Goal: Navigation & Orientation: Find specific page/section

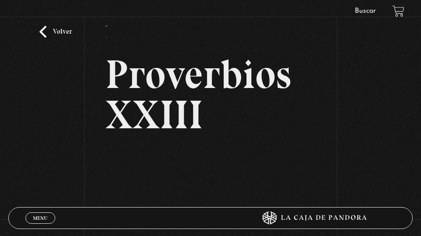
scroll to position [21, 0]
click at [45, 218] on span "Menu" at bounding box center [40, 218] width 14 height 5
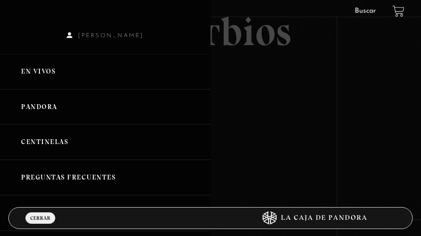
scroll to position [86, 0]
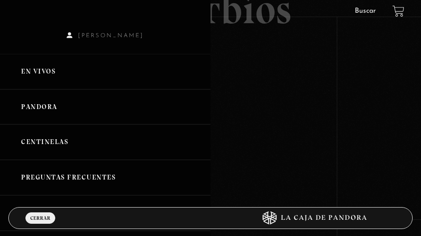
click at [45, 67] on link "En vivos" at bounding box center [105, 71] width 210 height 35
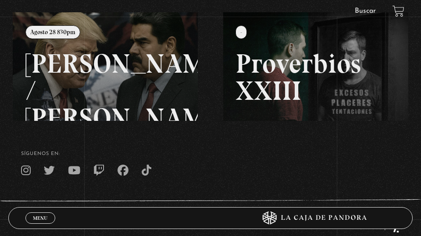
scroll to position [141, 0]
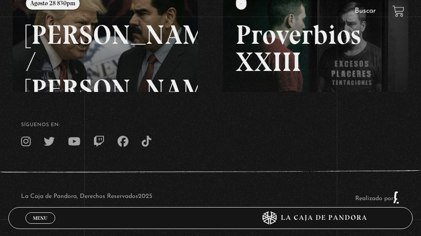
click at [45, 58] on link at bounding box center [223, 101] width 421 height 236
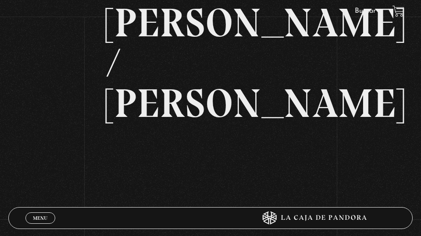
scroll to position [80, 0]
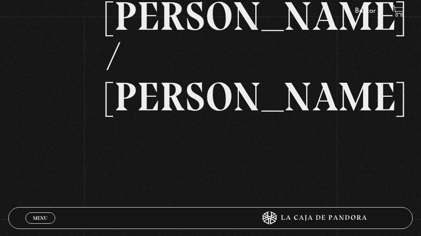
click at [39, 216] on span "Menu" at bounding box center [40, 218] width 14 height 5
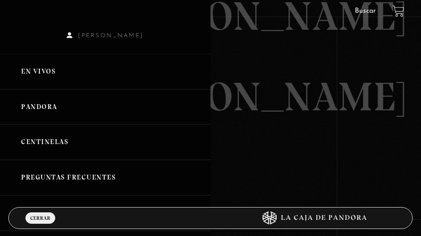
click at [39, 70] on link "En vivos" at bounding box center [105, 71] width 210 height 35
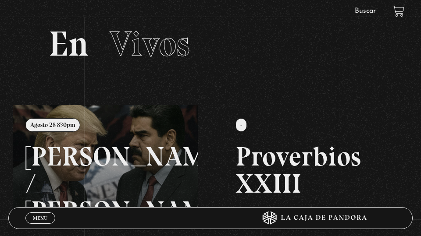
scroll to position [31, 0]
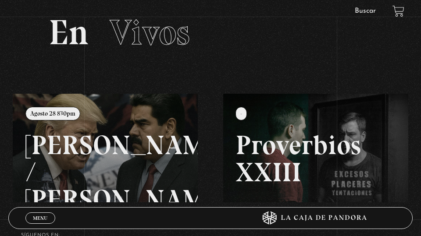
click at [39, 216] on span "Menu" at bounding box center [40, 218] width 14 height 5
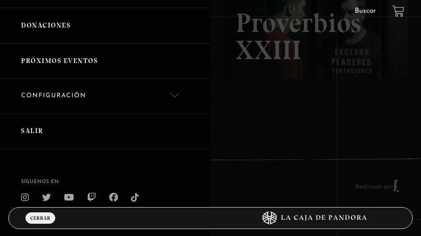
scroll to position [300, 0]
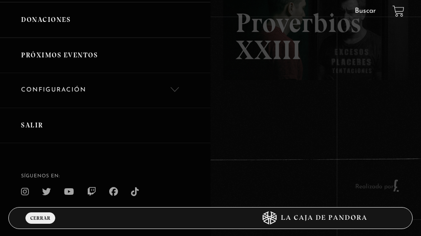
click at [39, 120] on link "Salir" at bounding box center [105, 125] width 210 height 35
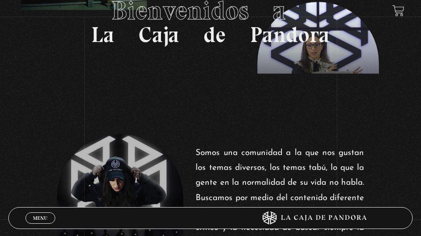
scroll to position [110, 0]
